Goal: Task Accomplishment & Management: Manage account settings

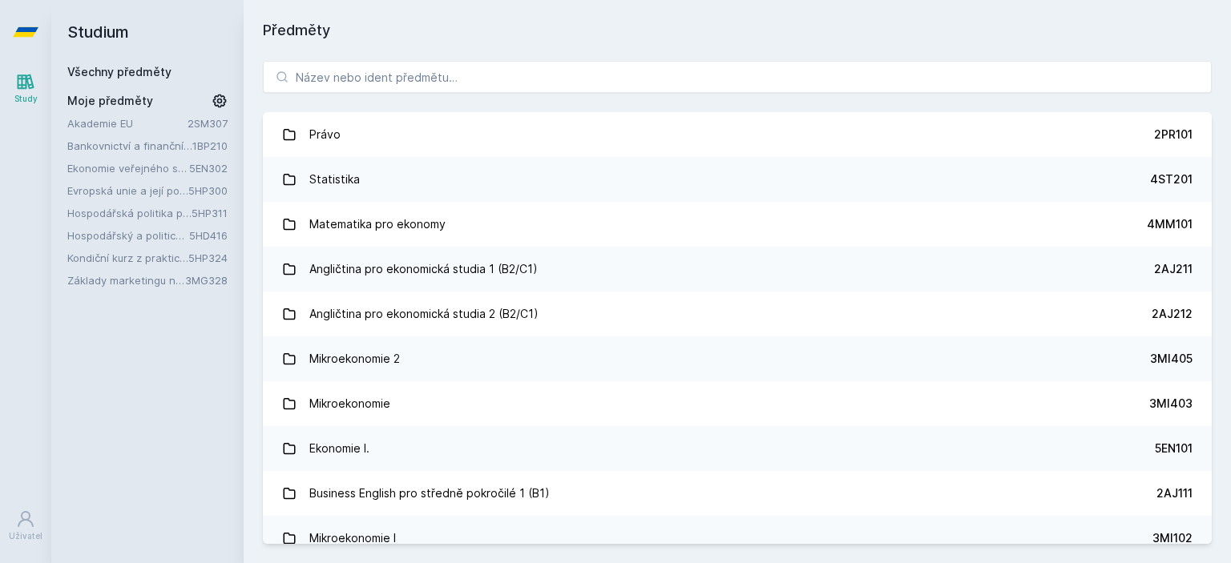
click at [217, 281] on link "3MG328" at bounding box center [206, 280] width 42 height 13
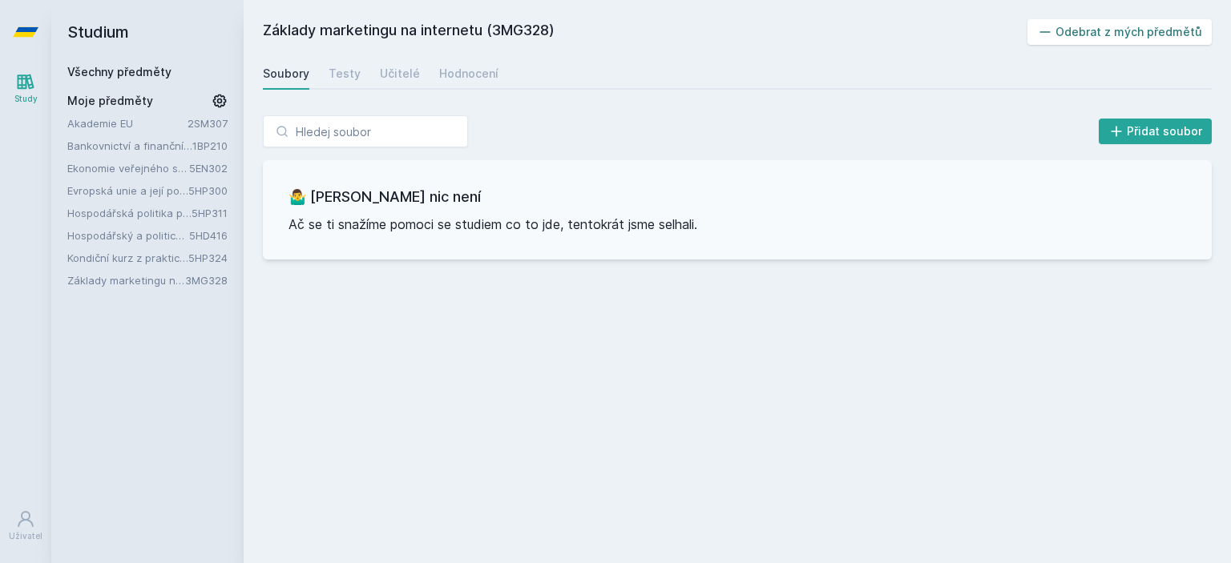
click at [1079, 43] on button "Odebrat z mých předmětů" at bounding box center [1120, 32] width 185 height 26
click at [220, 99] on icon at bounding box center [220, 102] width 14 height 14
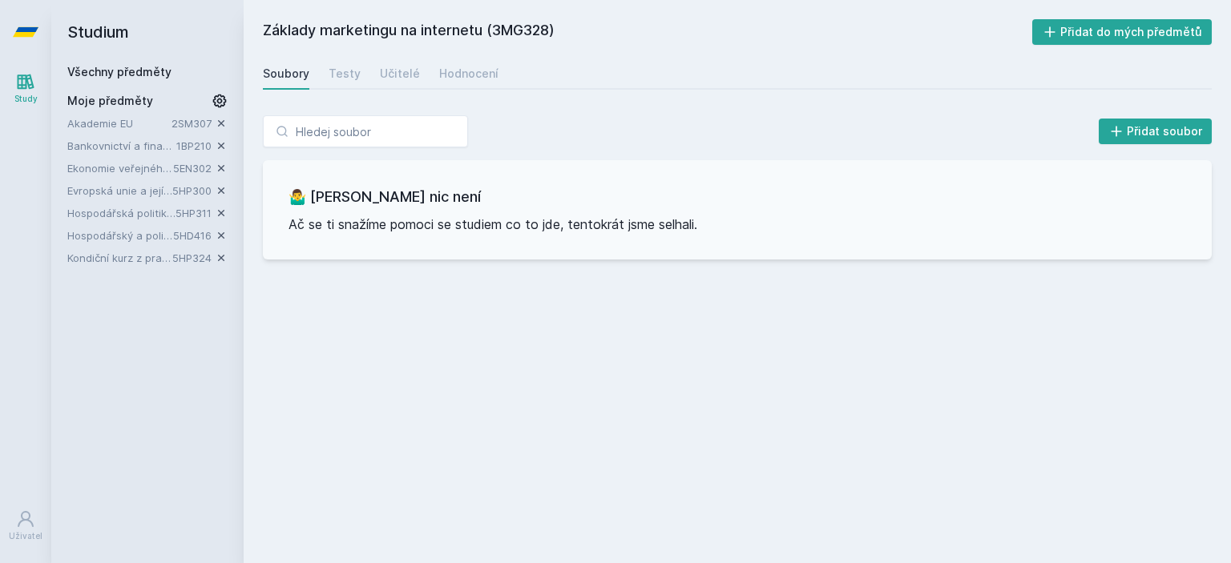
click at [145, 58] on h2 "Studium" at bounding box center [147, 32] width 160 height 64
drag, startPoint x: 145, startPoint y: 58, endPoint x: 171, endPoint y: 75, distance: 30.7
click at [171, 75] on div "Studium Všechny předměty Moje předměty Akademie EU 2SM307 Bankovnictví a finanč…" at bounding box center [147, 281] width 192 height 563
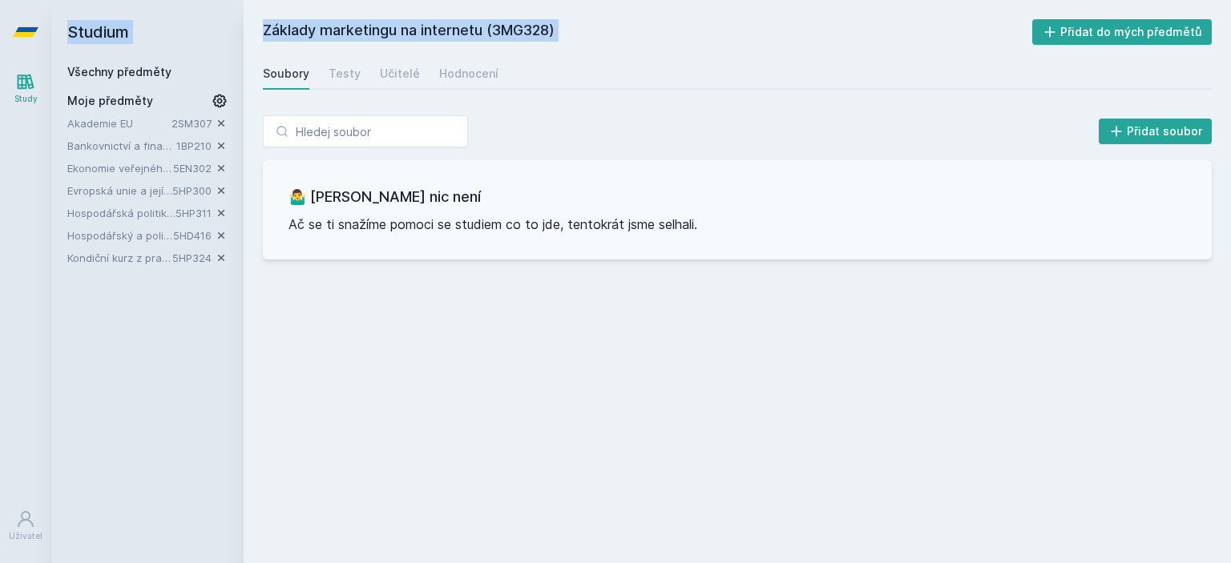
click at [171, 75] on div "Všechny předměty" at bounding box center [147, 72] width 160 height 16
click at [150, 76] on link "Všechny předměty" at bounding box center [119, 72] width 104 height 14
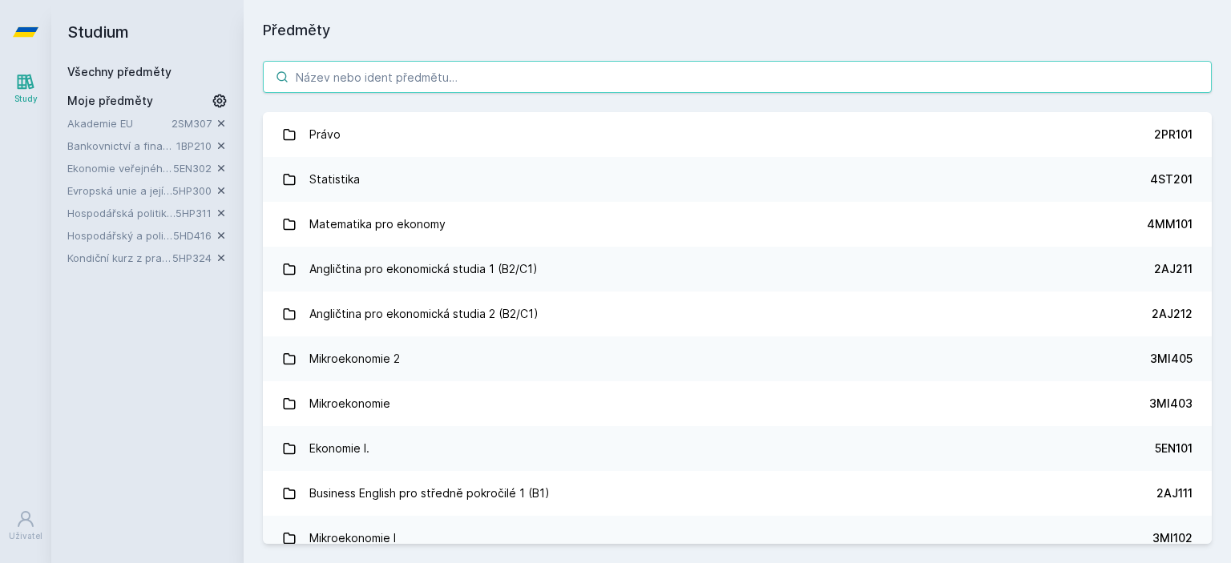
click at [375, 70] on input "search" at bounding box center [737, 77] width 949 height 32
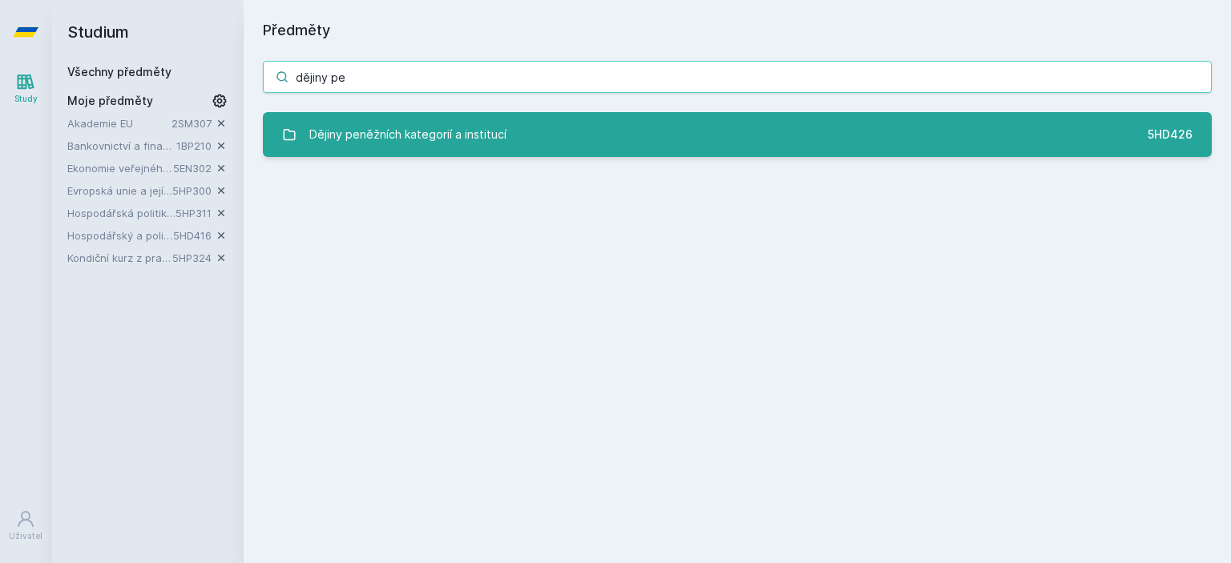
type input "dějiny pe"
click at [439, 117] on link "Dějiny peněžních kategorií a institucí 5HD426" at bounding box center [737, 134] width 949 height 45
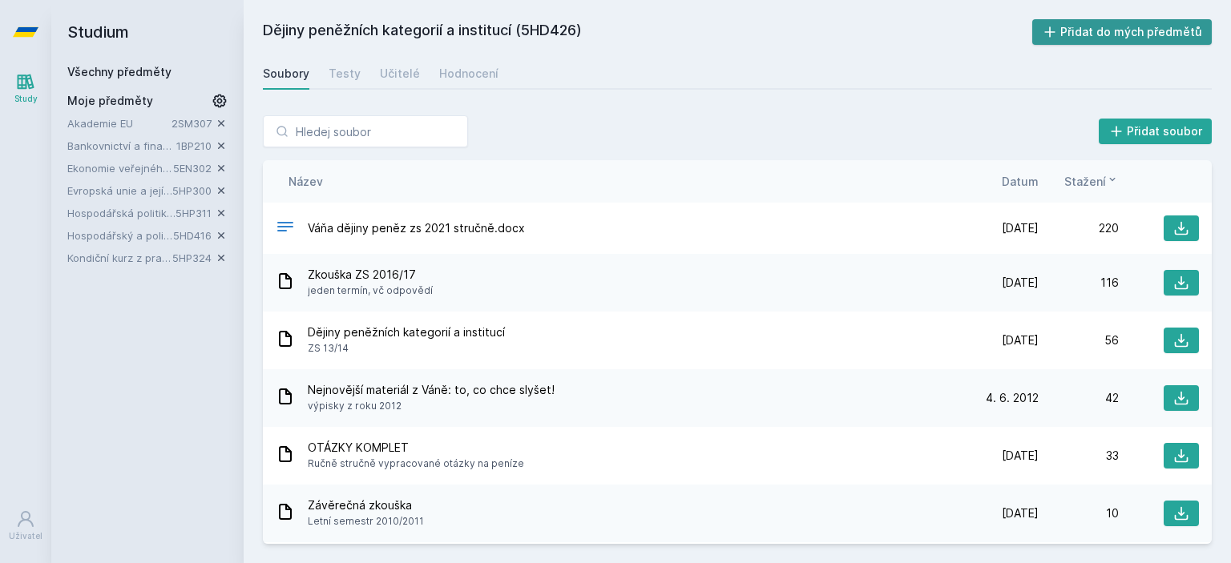
click at [1091, 44] on button "Přidat do mých předmětů" at bounding box center [1122, 32] width 180 height 26
click at [454, 75] on div "Hodnocení" at bounding box center [468, 74] width 59 height 16
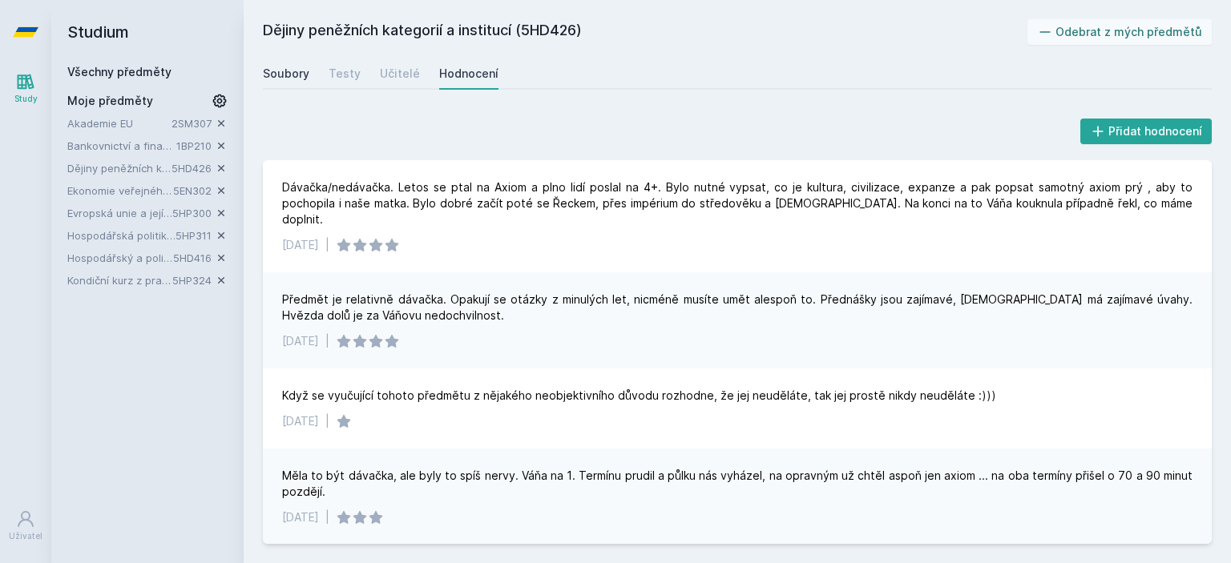
click at [276, 79] on div "Soubory" at bounding box center [286, 74] width 46 height 16
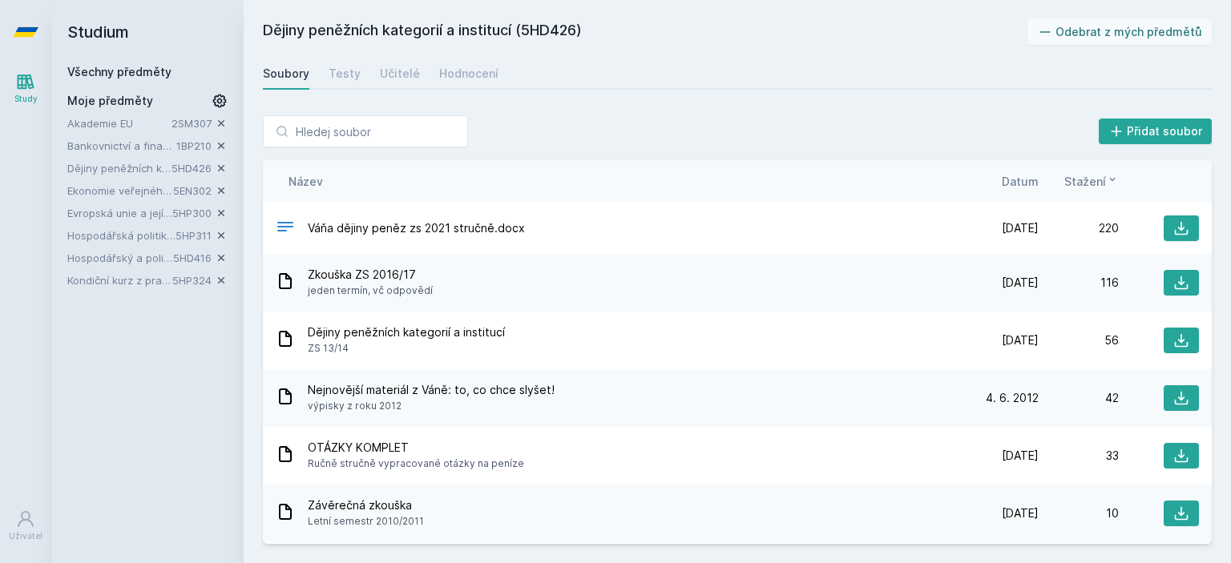
click at [148, 79] on div "Všechny předměty" at bounding box center [147, 72] width 160 height 16
click at [151, 67] on link "Všechny předměty" at bounding box center [119, 72] width 104 height 14
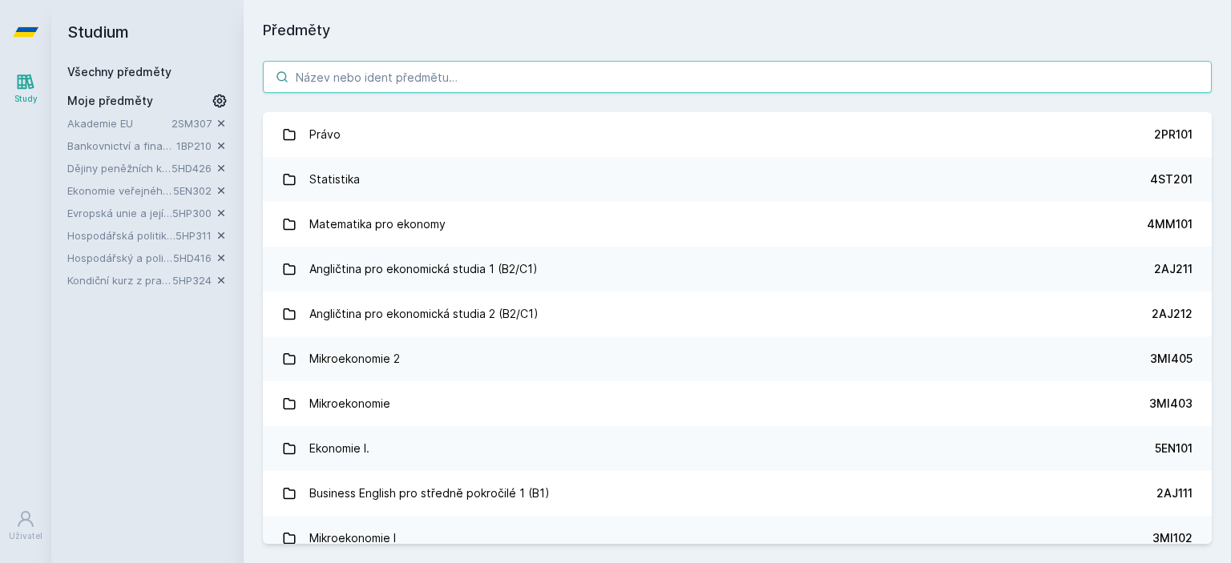
click at [847, 87] on input "search" at bounding box center [737, 77] width 949 height 32
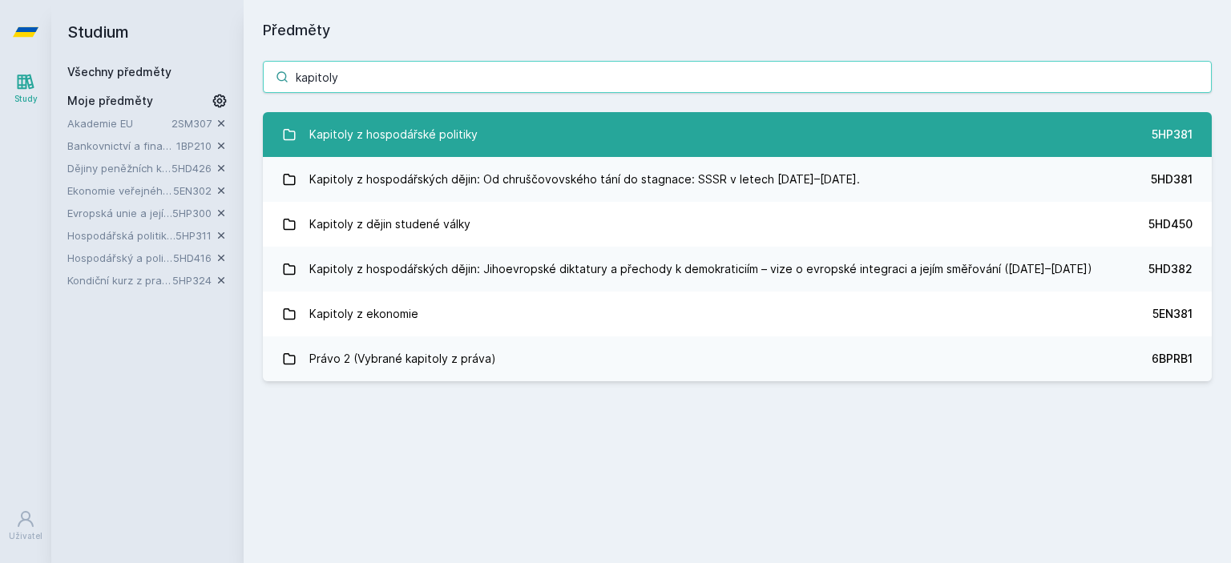
type input "kapitoly"
click at [817, 116] on link "Kapitoly z hospodářské politiky 5HP381" at bounding box center [737, 134] width 949 height 45
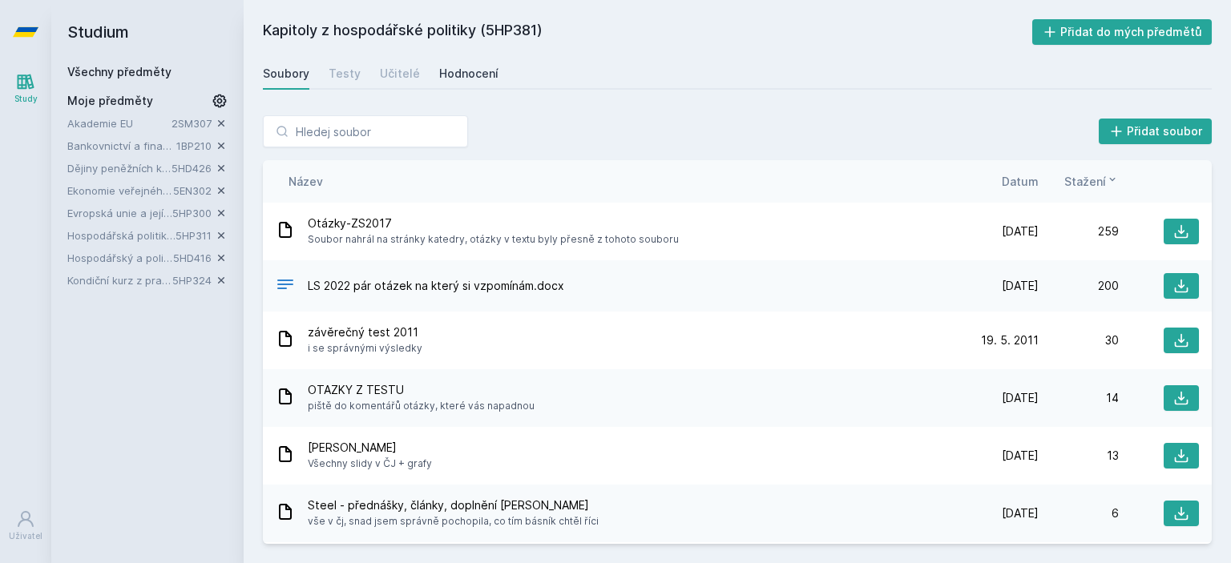
click at [471, 80] on div "Hodnocení" at bounding box center [468, 74] width 59 height 16
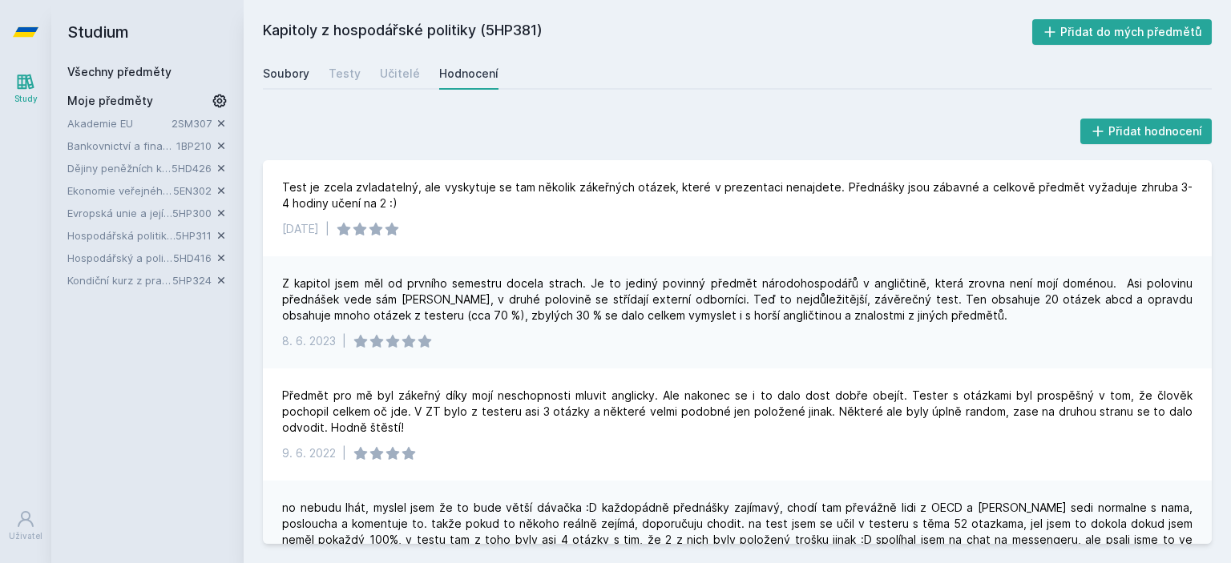
click at [302, 82] on link "Soubory" at bounding box center [286, 74] width 46 height 32
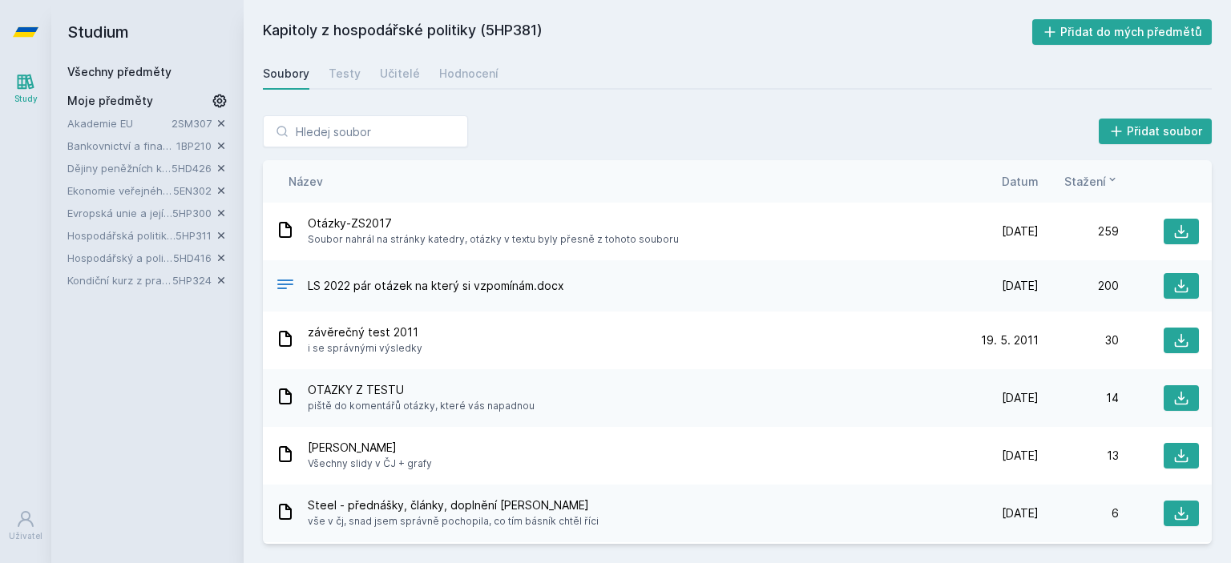
click at [133, 77] on link "Všechny předměty" at bounding box center [119, 72] width 104 height 14
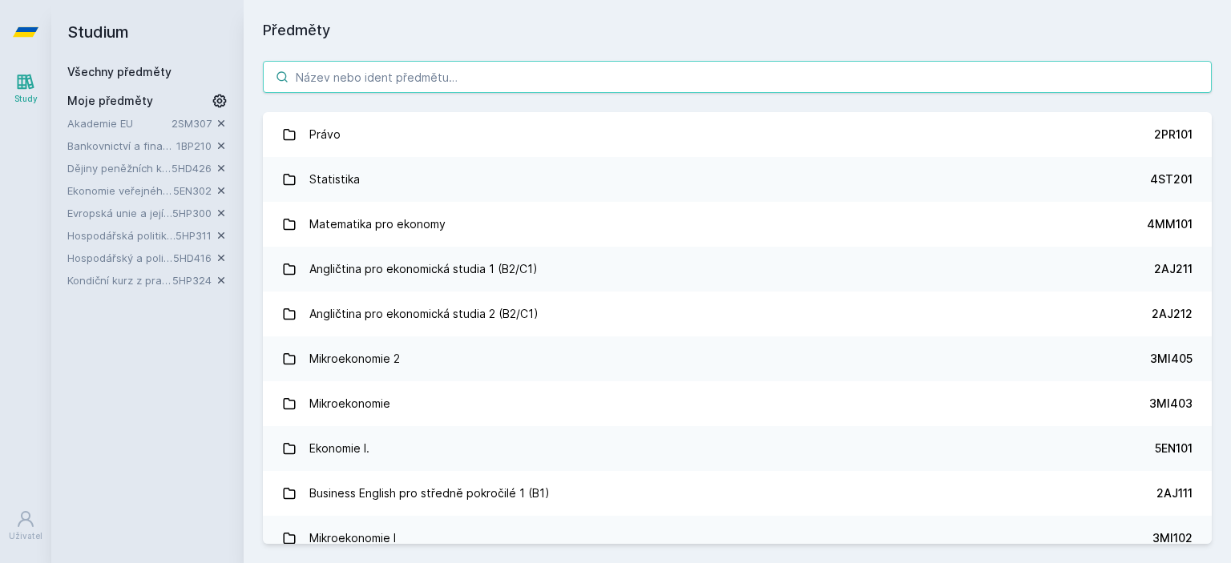
click at [384, 66] on input "search" at bounding box center [737, 77] width 949 height 32
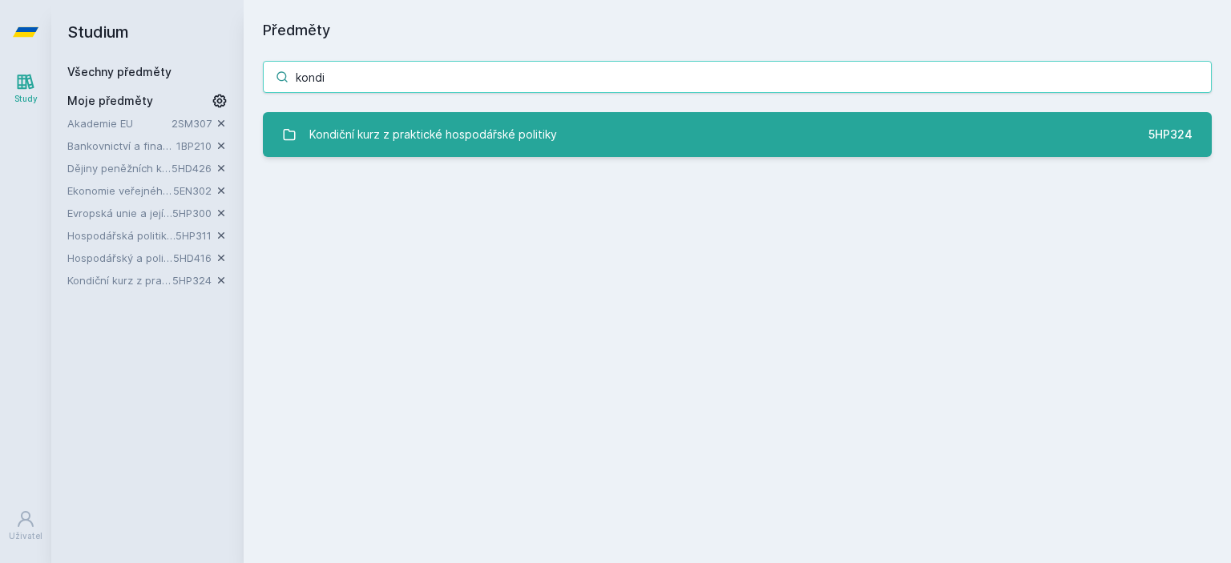
type input "kondi"
click at [452, 123] on div "Kondiční kurz z praktické hospodářské politiky" at bounding box center [433, 135] width 248 height 32
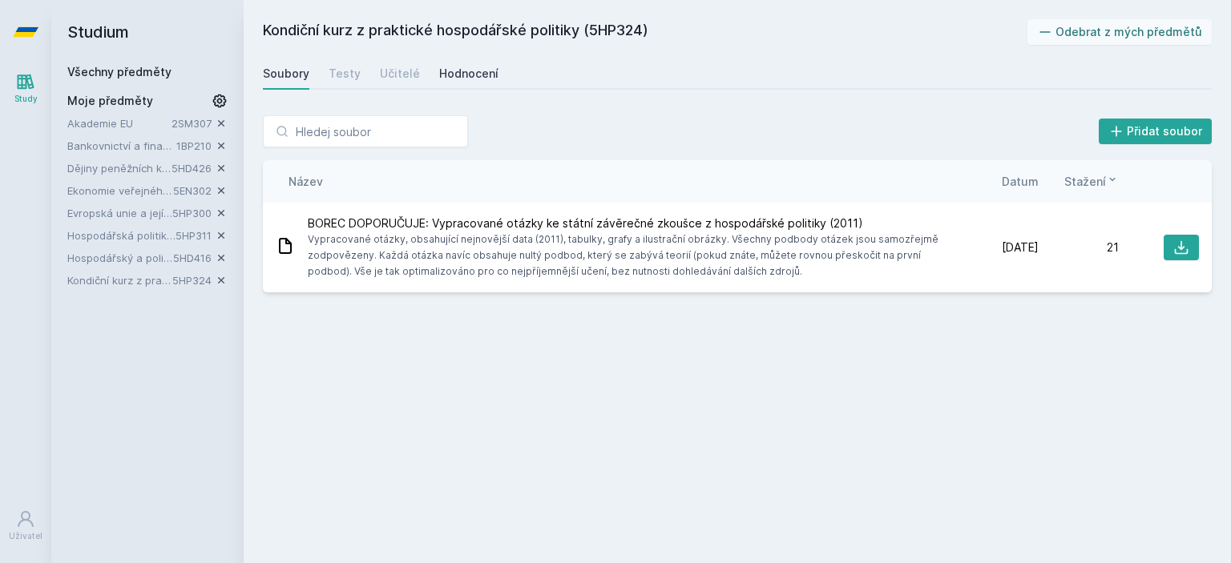
click at [480, 67] on div "Hodnocení" at bounding box center [468, 74] width 59 height 16
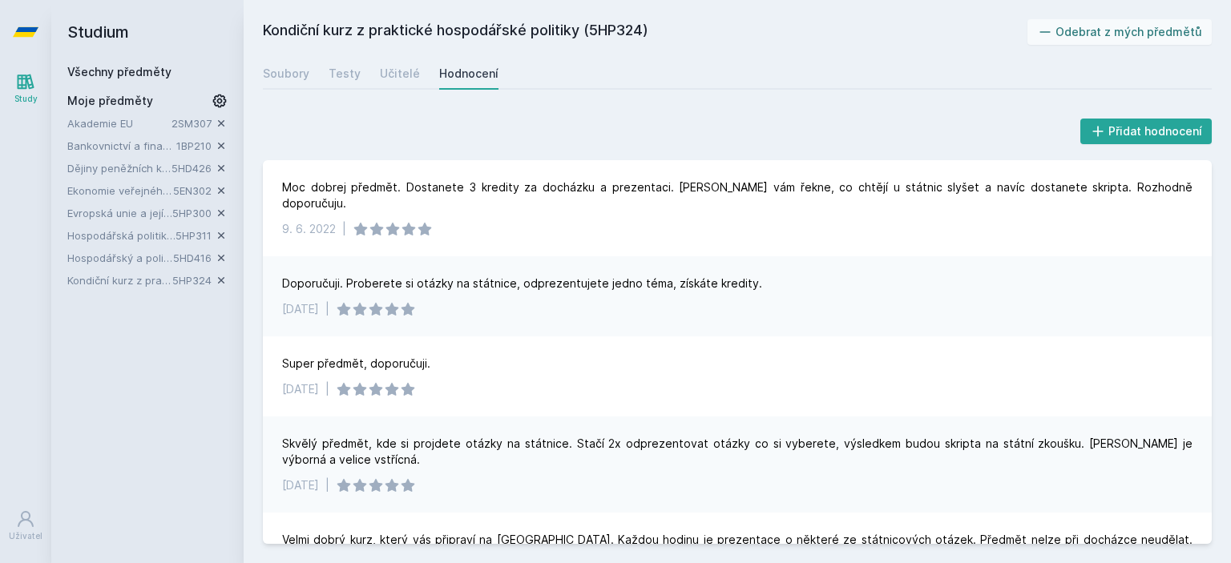
click at [123, 71] on link "Všechny předměty" at bounding box center [119, 72] width 104 height 14
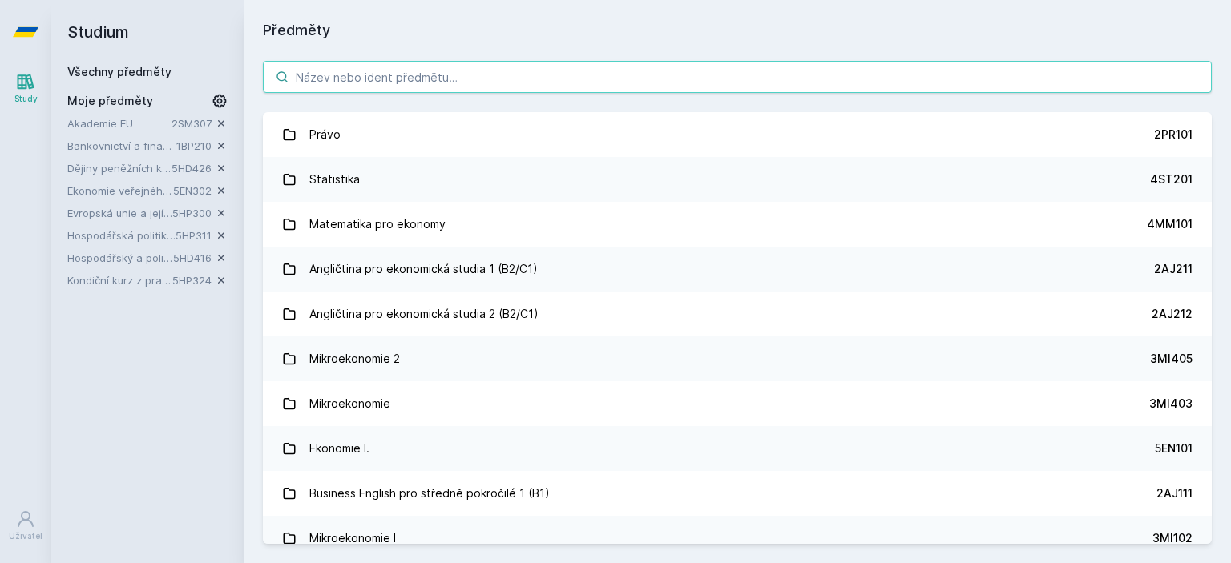
click at [320, 68] on input "search" at bounding box center [737, 77] width 949 height 32
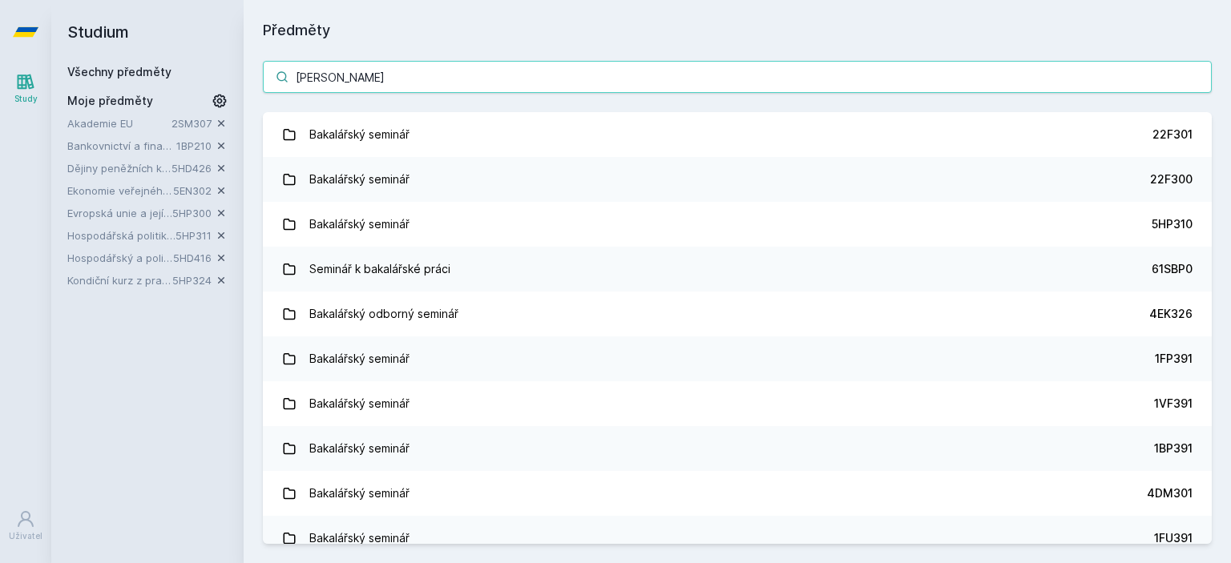
type input "[PERSON_NAME]"
click at [1221, 182] on div "[PERSON_NAME] Bakalářský seminář 22F301 Bakalářský seminář 22F300 Bakalářský se…" at bounding box center [737, 303] width 987 height 522
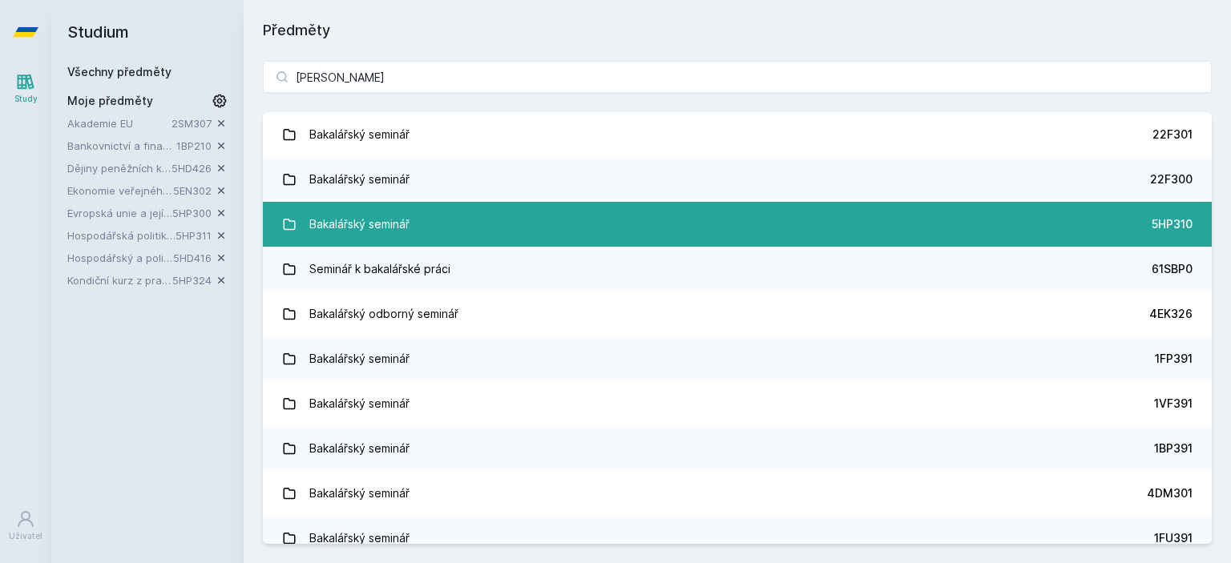
click at [1181, 233] on link "Bakalářský seminář 5HP310" at bounding box center [737, 224] width 949 height 45
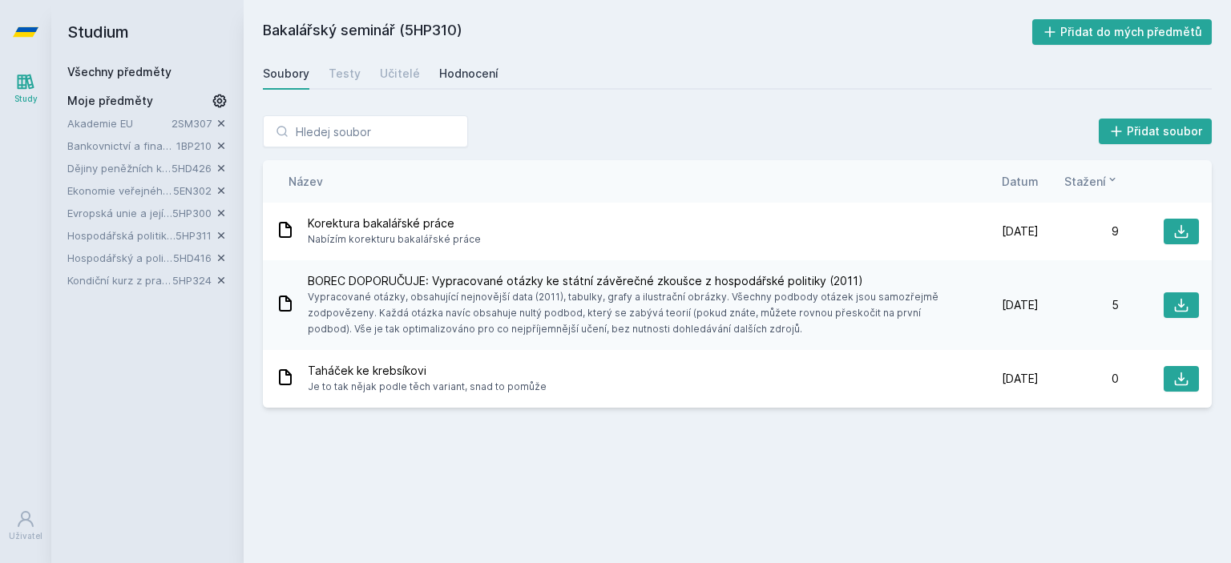
click at [480, 86] on link "Hodnocení" at bounding box center [468, 74] width 59 height 32
